Goal: Check status: Check status

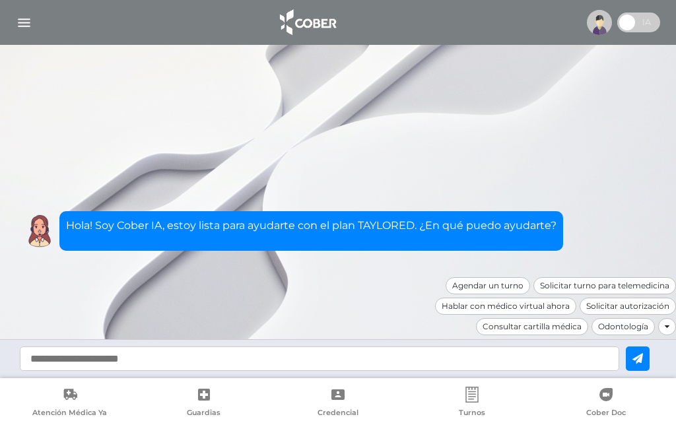
click at [24, 24] on img "button" at bounding box center [24, 23] width 17 height 17
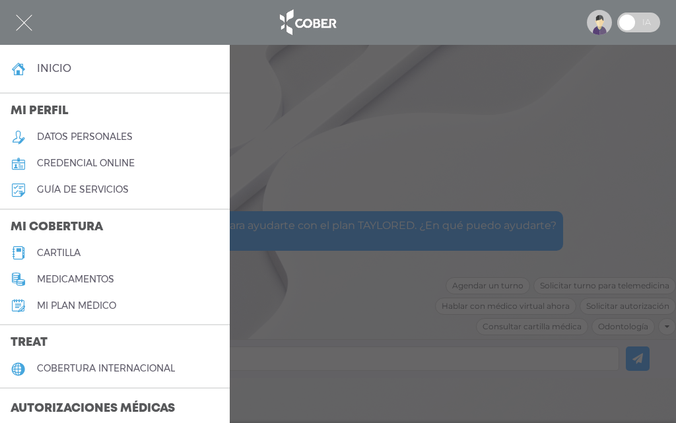
click at [68, 410] on h3 "Autorizaciones médicas" at bounding box center [92, 409] width 185 height 25
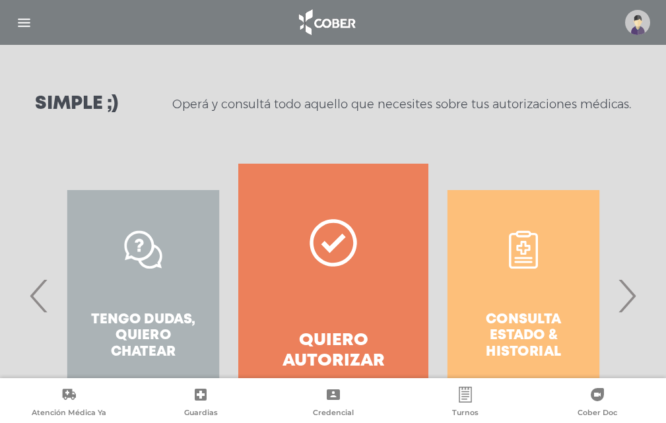
scroll to position [164, 0]
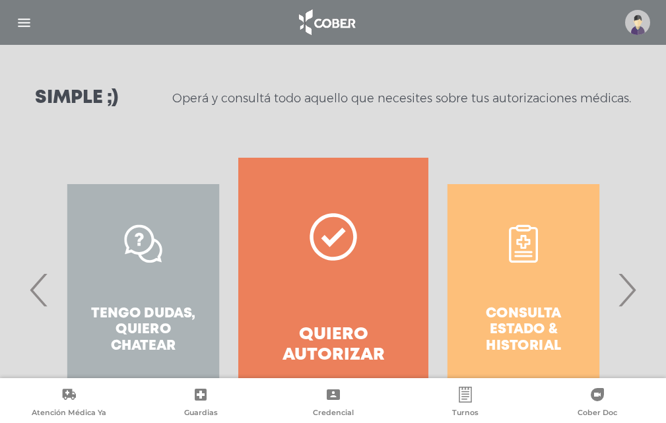
click at [549, 359] on div "Consulta estado & historial" at bounding box center [523, 290] width 190 height 264
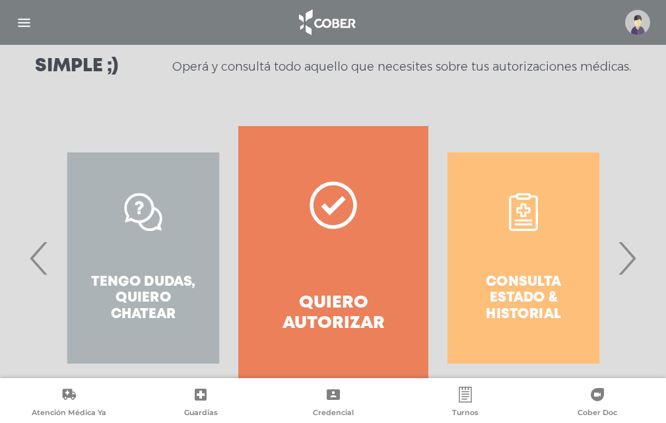
scroll to position [198, 0]
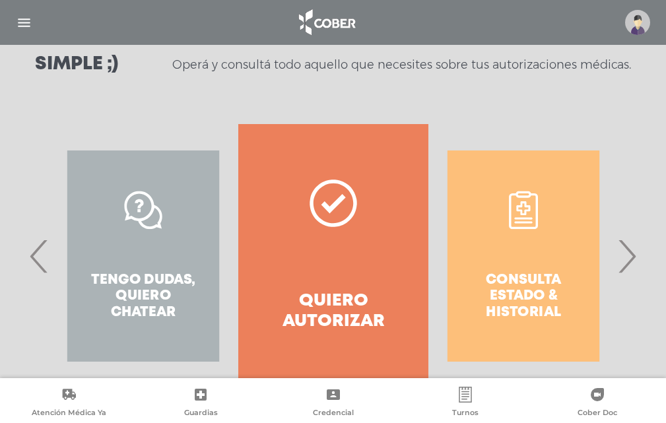
click at [520, 266] on div "Consulta estado & historial" at bounding box center [523, 256] width 190 height 264
click at [525, 215] on div "Consulta estado & historial" at bounding box center [523, 256] width 190 height 264
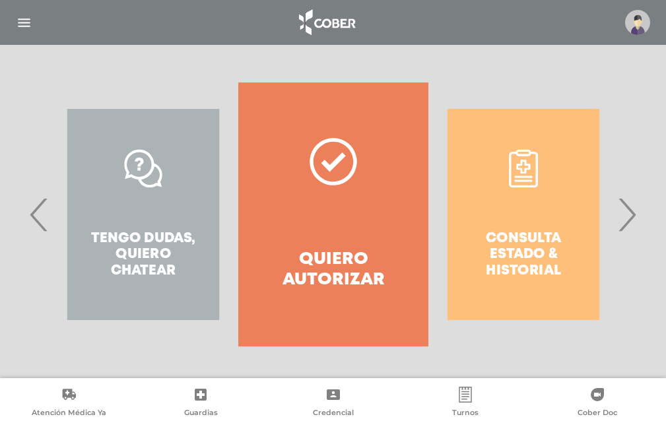
click at [529, 319] on div "Consulta estado & historial" at bounding box center [523, 215] width 190 height 264
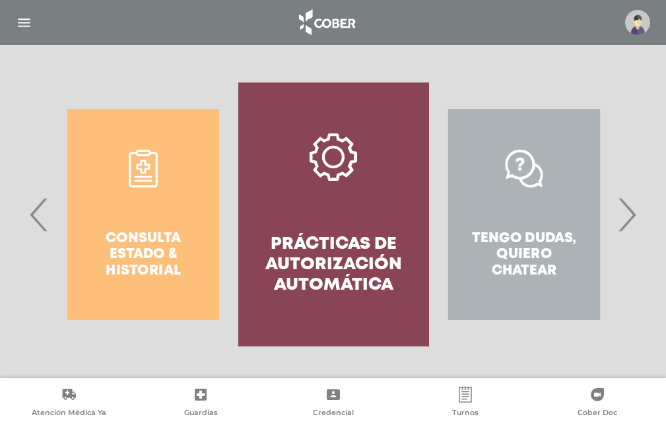
click at [154, 253] on div "Consulta estado & historial" at bounding box center [143, 215] width 190 height 264
click at [149, 171] on div "Consulta estado & historial" at bounding box center [143, 215] width 190 height 264
click at [145, 173] on div "Consulta estado & historial" at bounding box center [143, 215] width 190 height 264
click at [142, 264] on div "Consulta estado & historial" at bounding box center [143, 215] width 190 height 264
click at [122, 248] on div "Consulta estado & historial" at bounding box center [143, 215] width 190 height 264
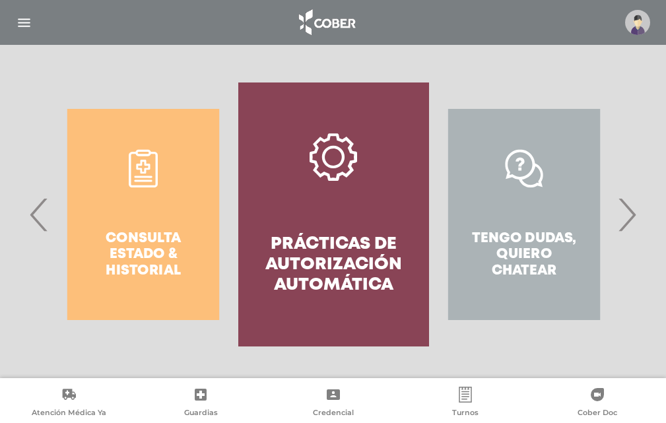
click at [147, 164] on div "Consulta estado & historial" at bounding box center [143, 215] width 190 height 264
